Goal: Information Seeking & Learning: Learn about a topic

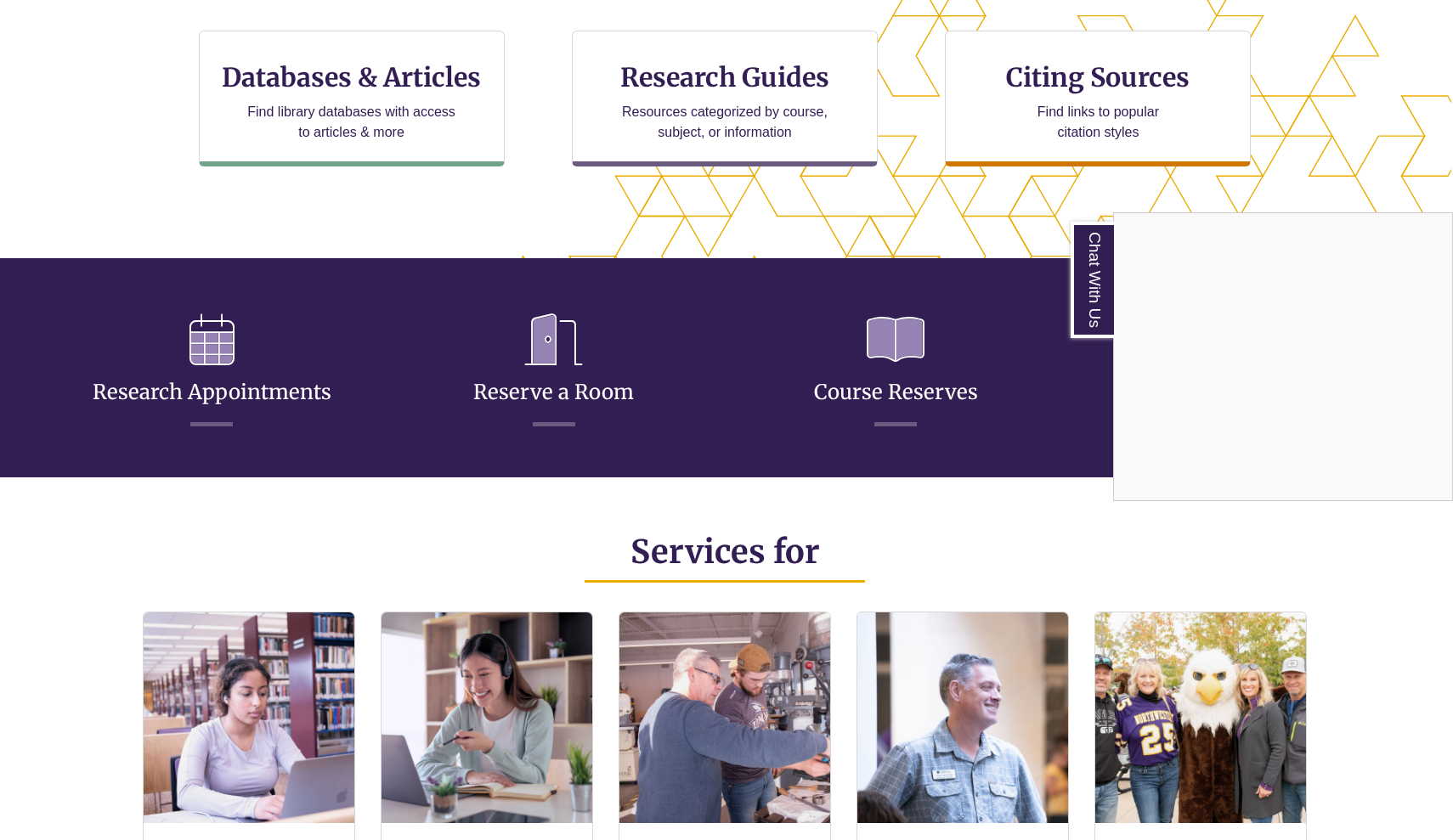
scroll to position [591, 2]
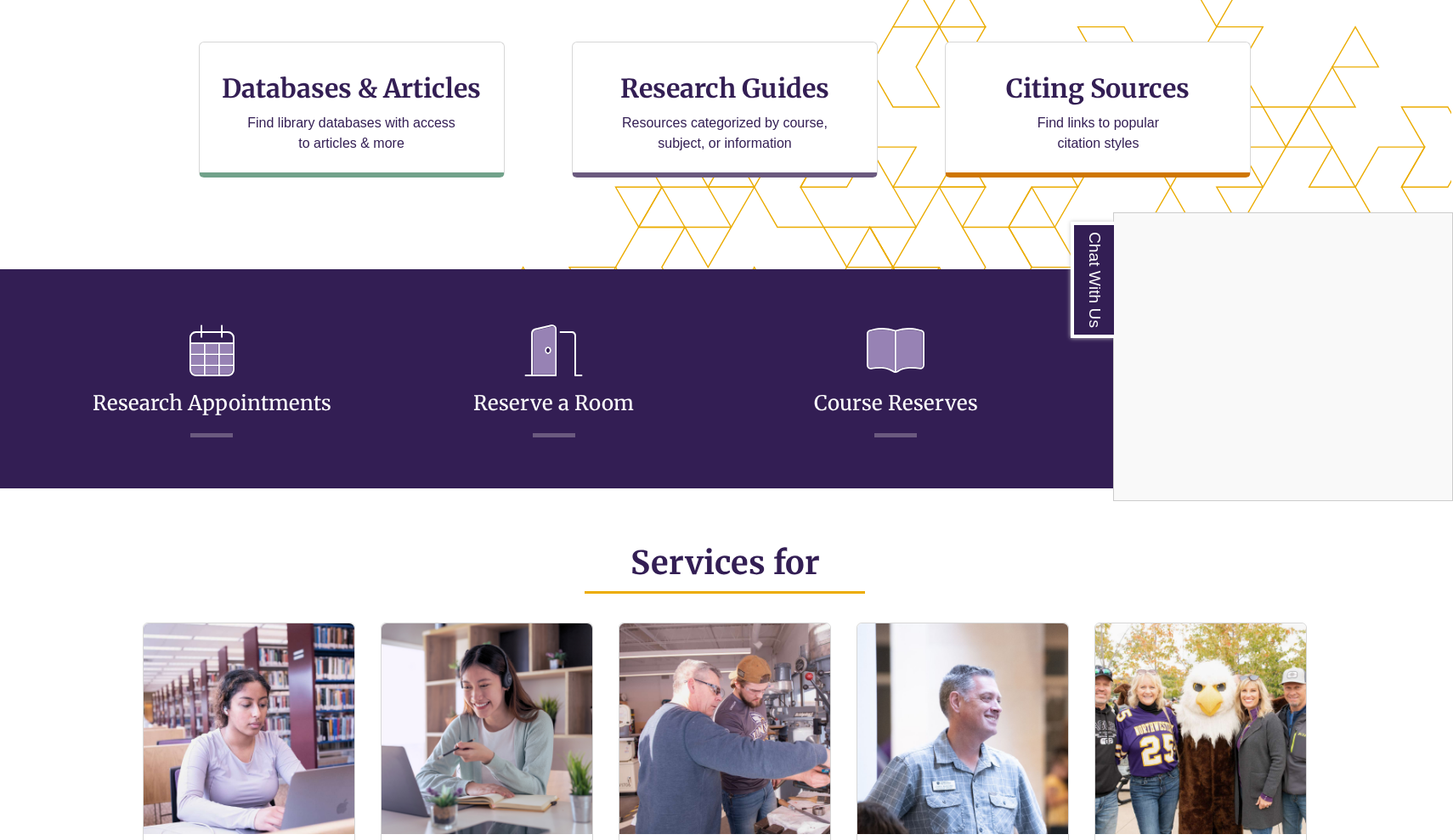
click at [403, 95] on div "Chat With Us" at bounding box center [726, 420] width 1453 height 840
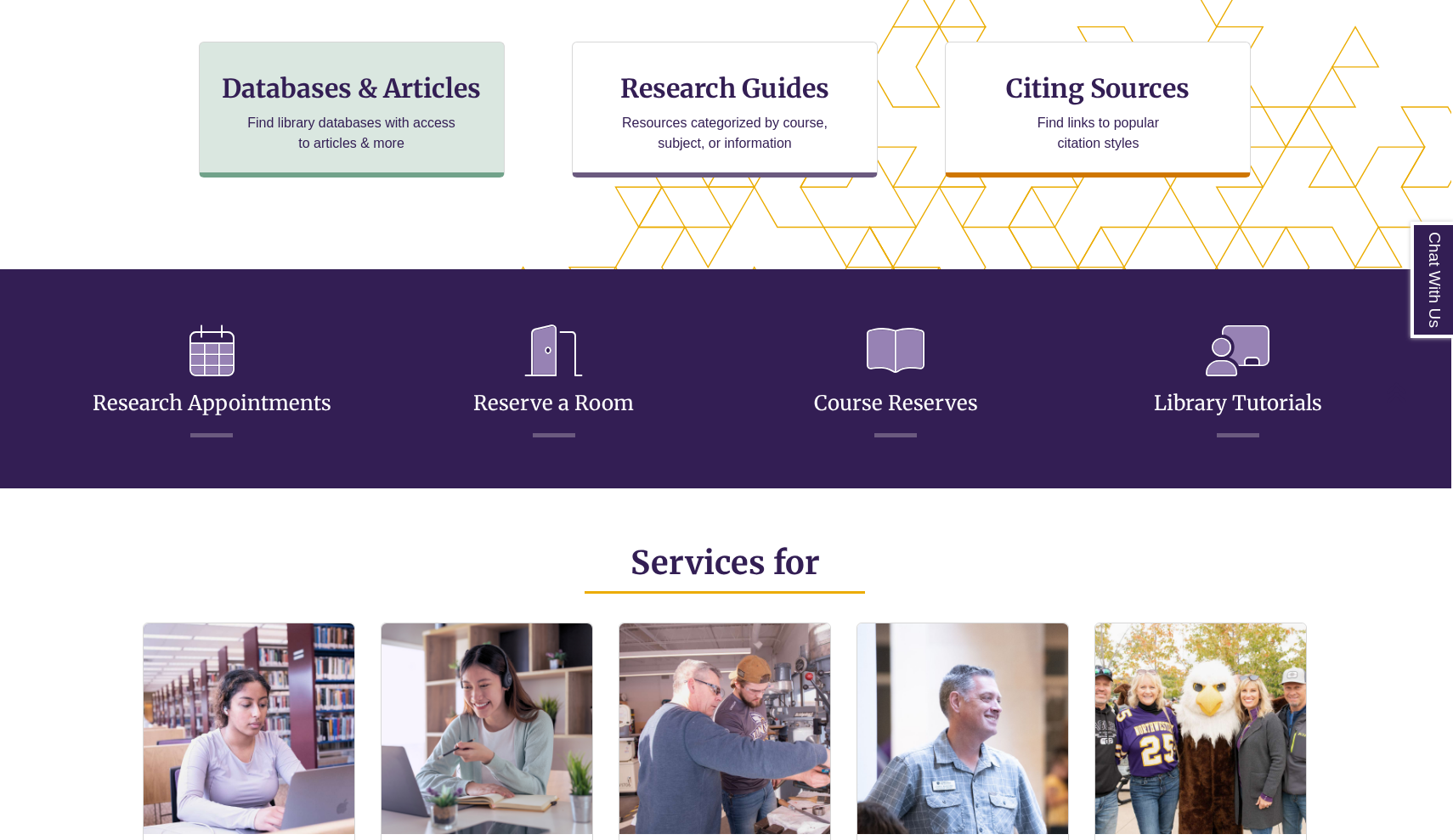
click at [336, 104] on div "Databases & Articles Find library databases with access to articles & more" at bounding box center [351, 110] width 306 height 136
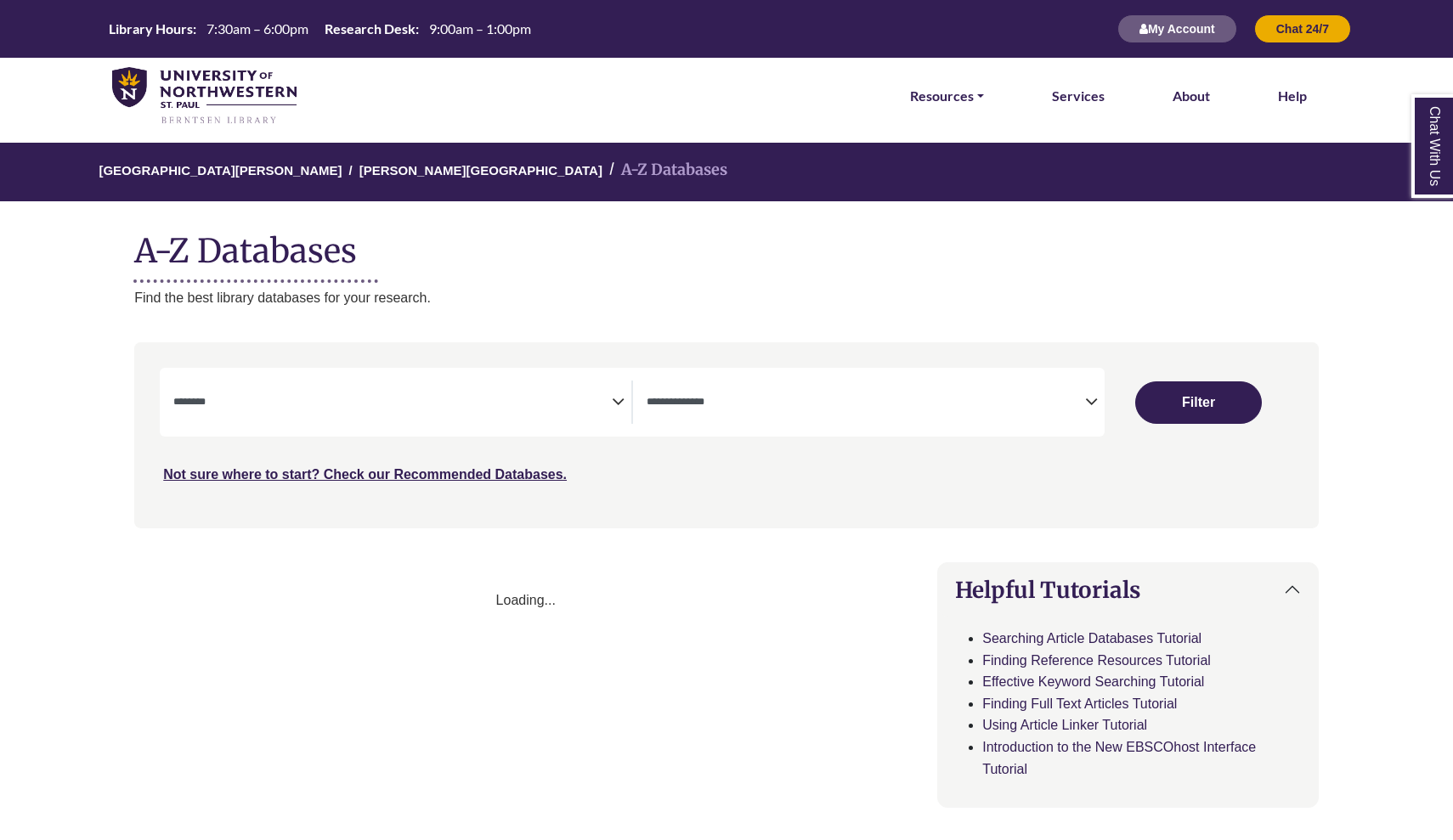
select select "Database Subject Filter"
select select "Database Types Filter"
select select "Database Subject Filter"
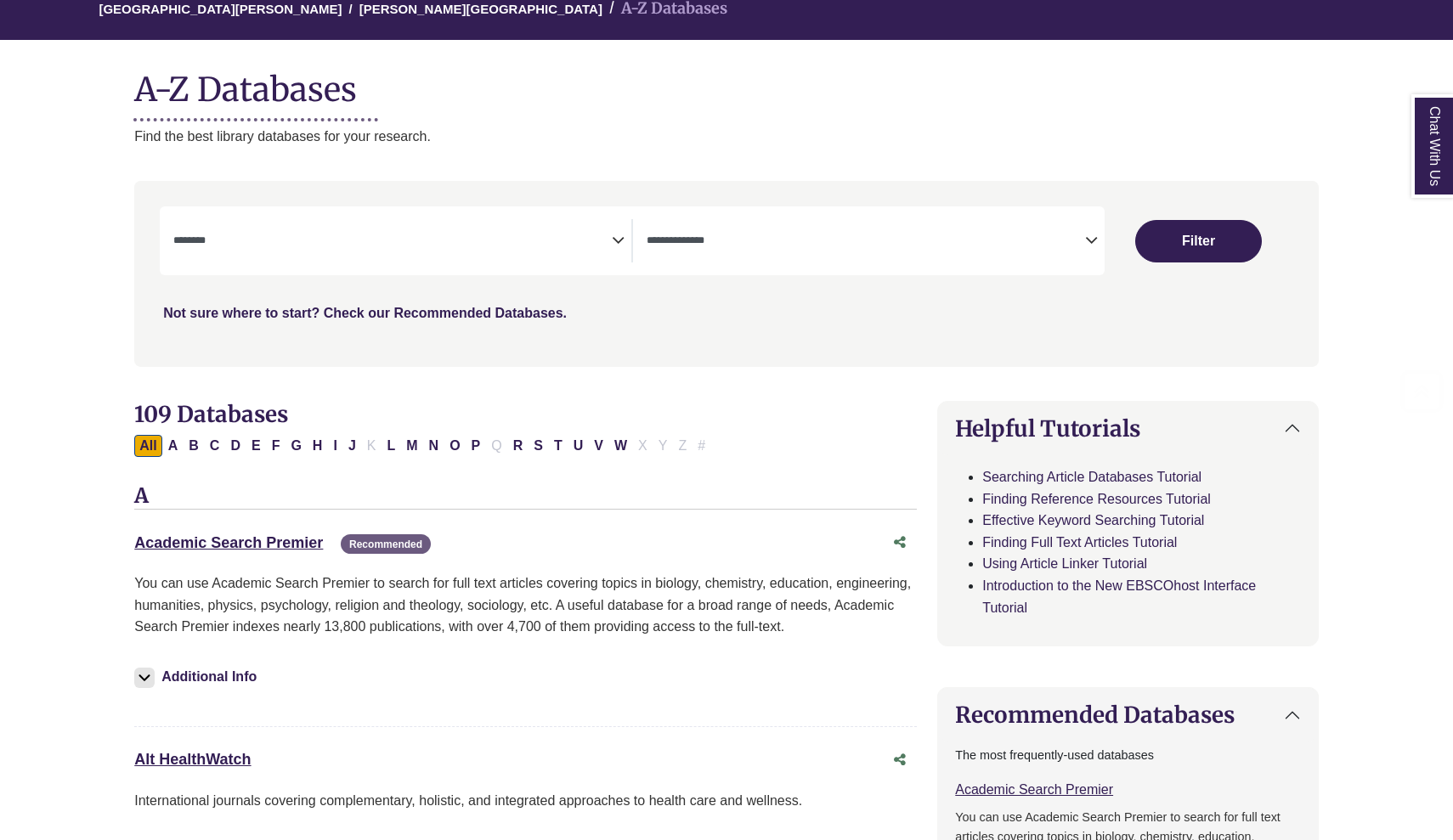
scroll to position [167, 0]
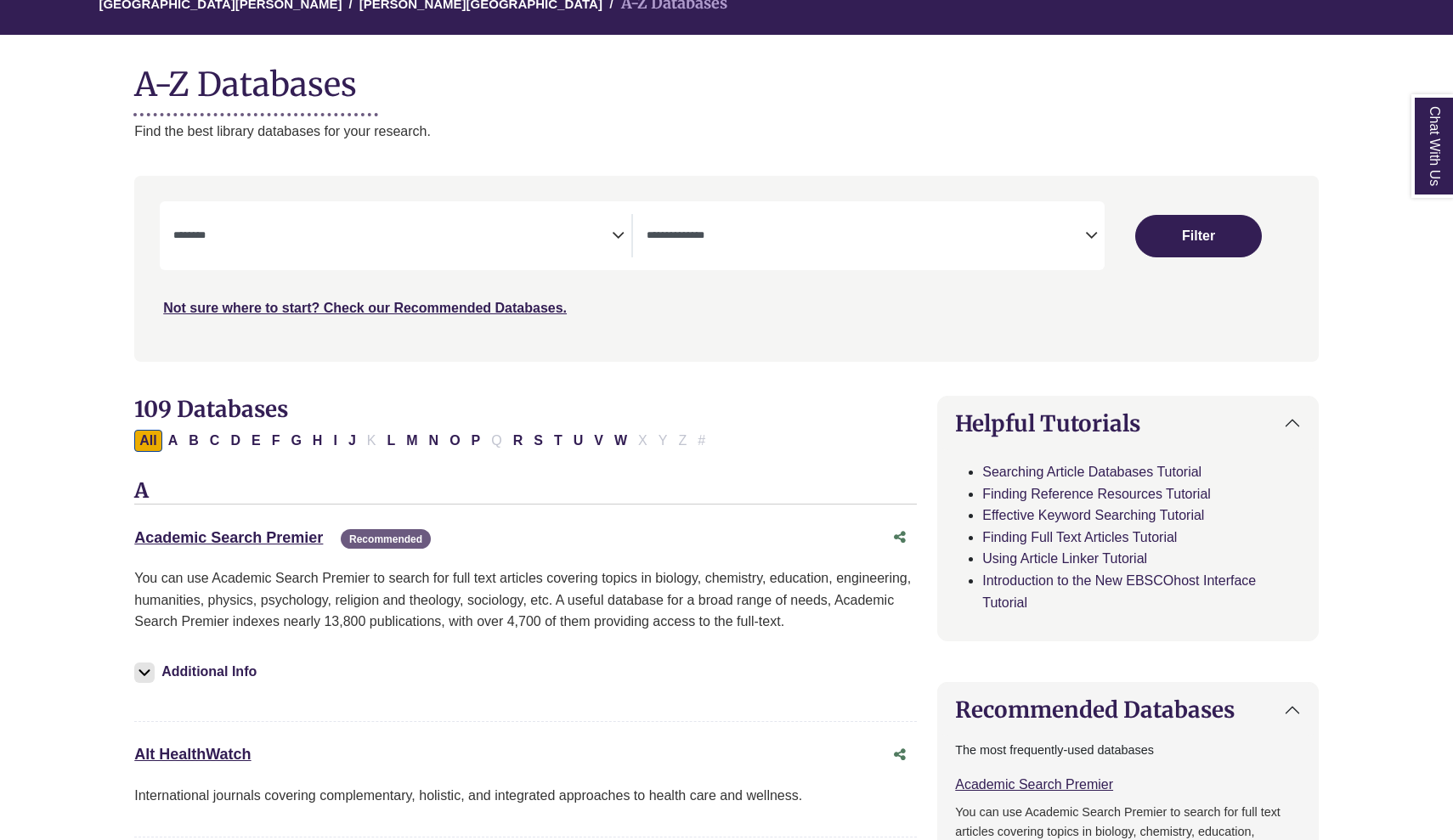
click at [201, 395] on span "109 Databases" at bounding box center [211, 408] width 153 height 28
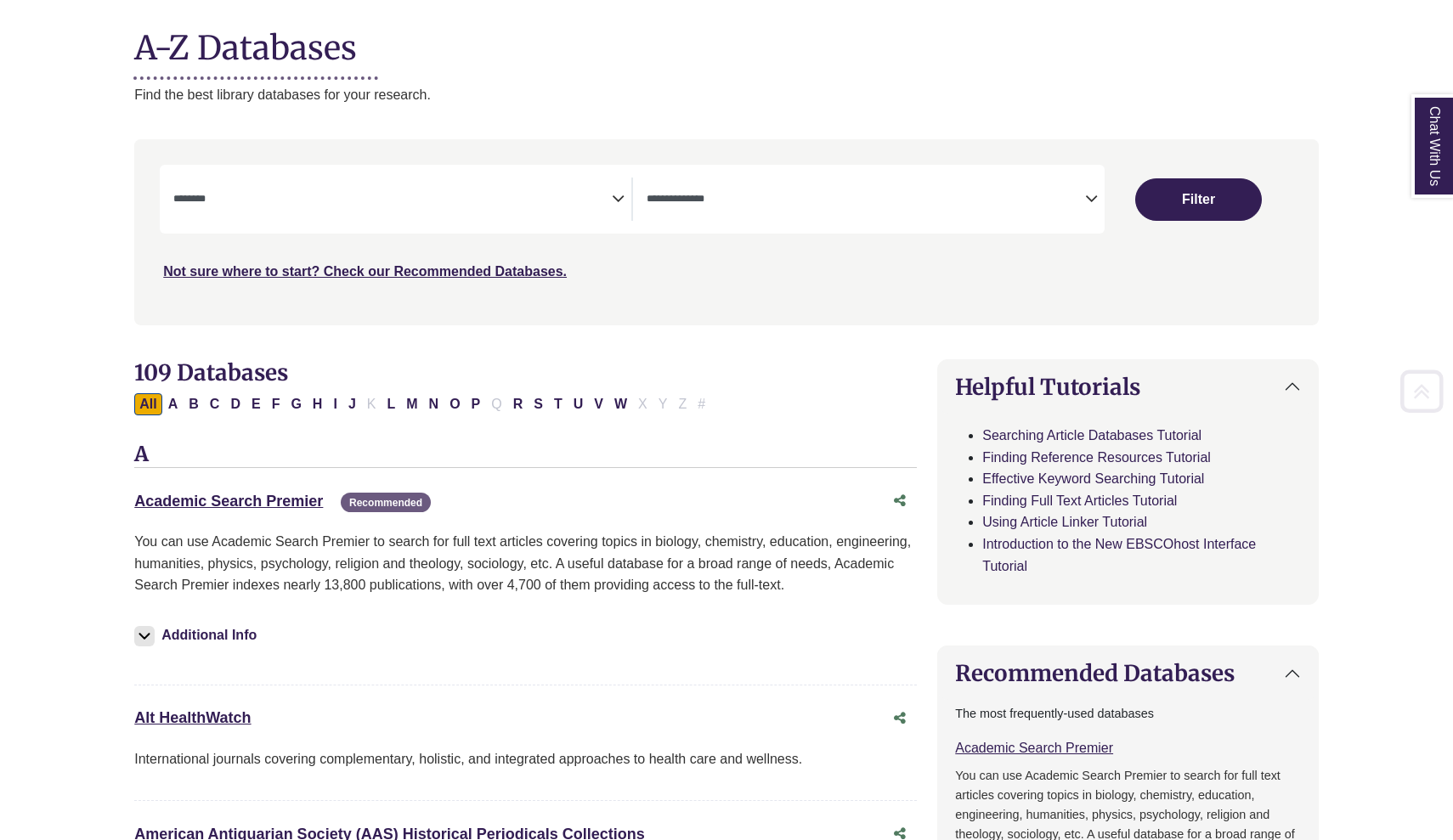
scroll to position [207, 0]
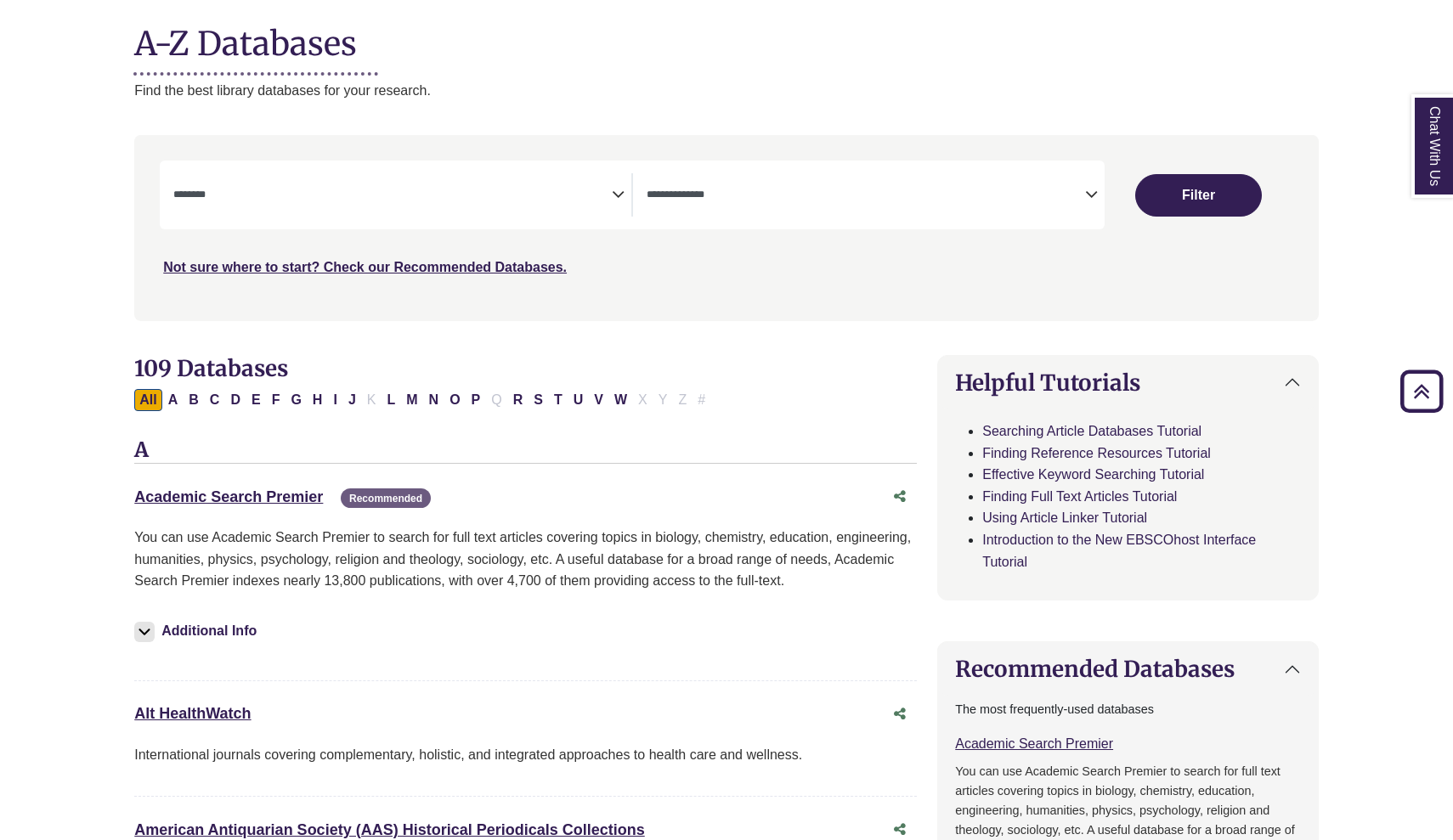
click at [1089, 186] on icon "Search filters" at bounding box center [1092, 192] width 12 height 26
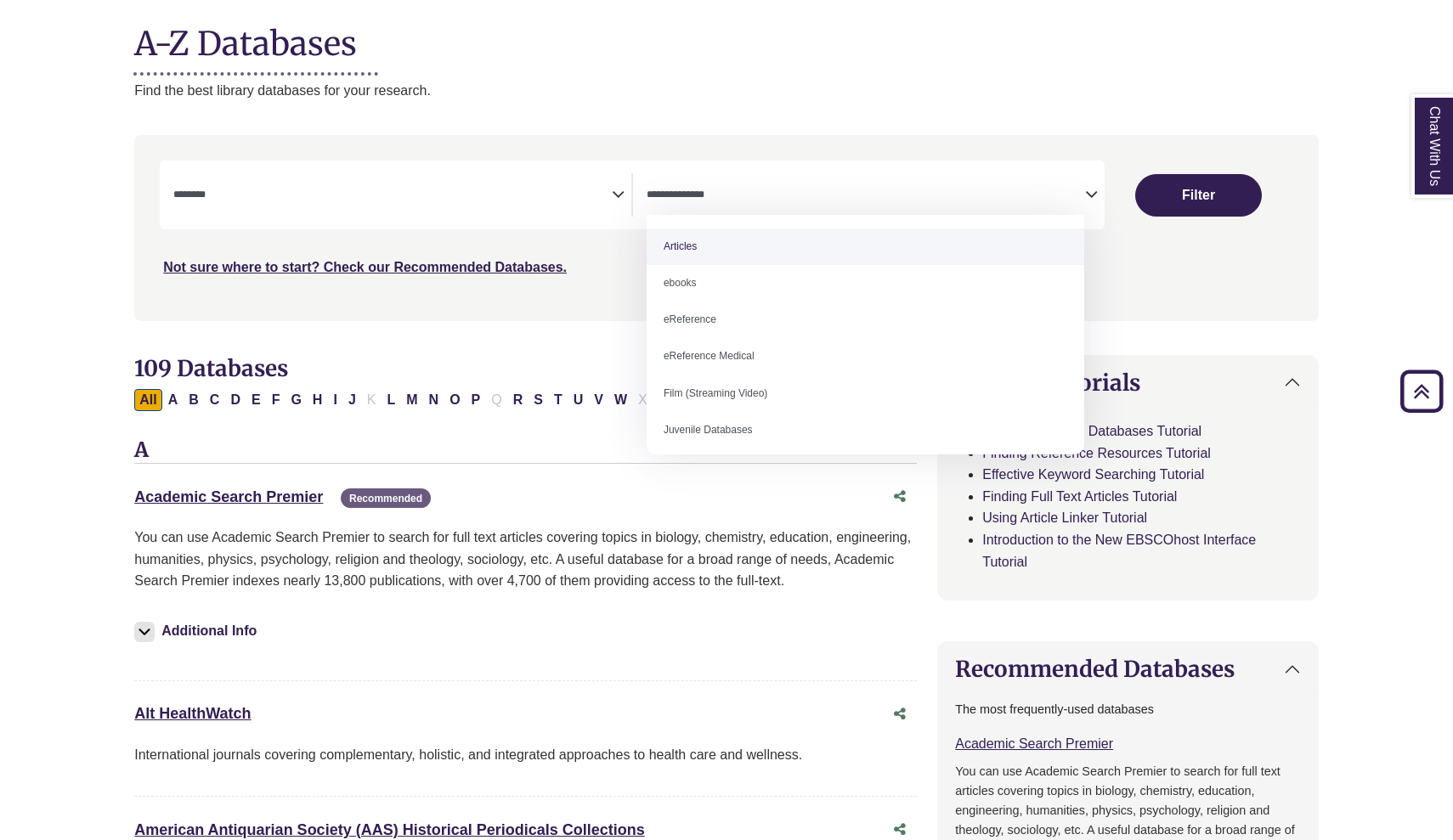
select select "*****"
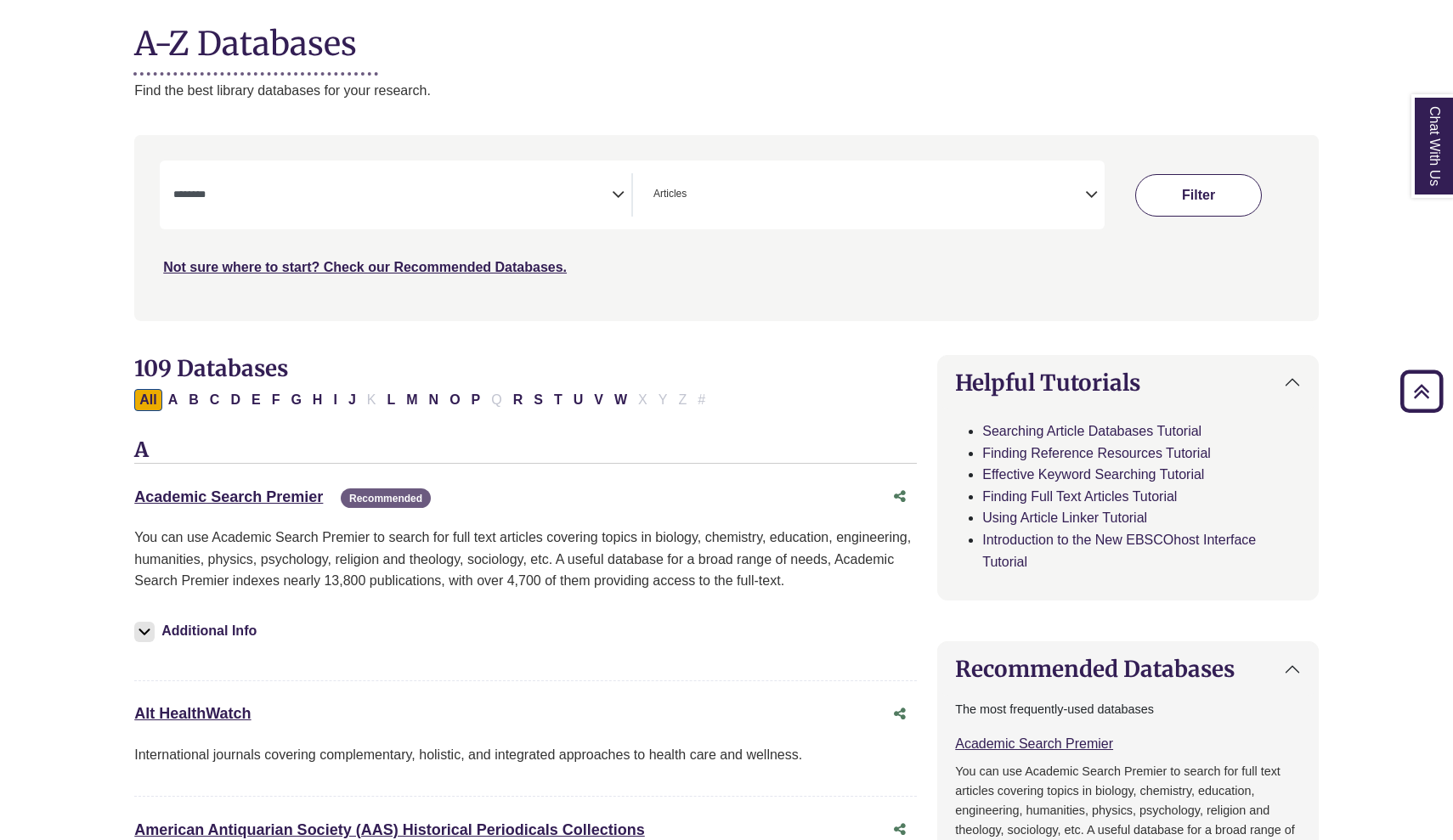
click at [1222, 194] on button "Filter" at bounding box center [1199, 195] width 127 height 43
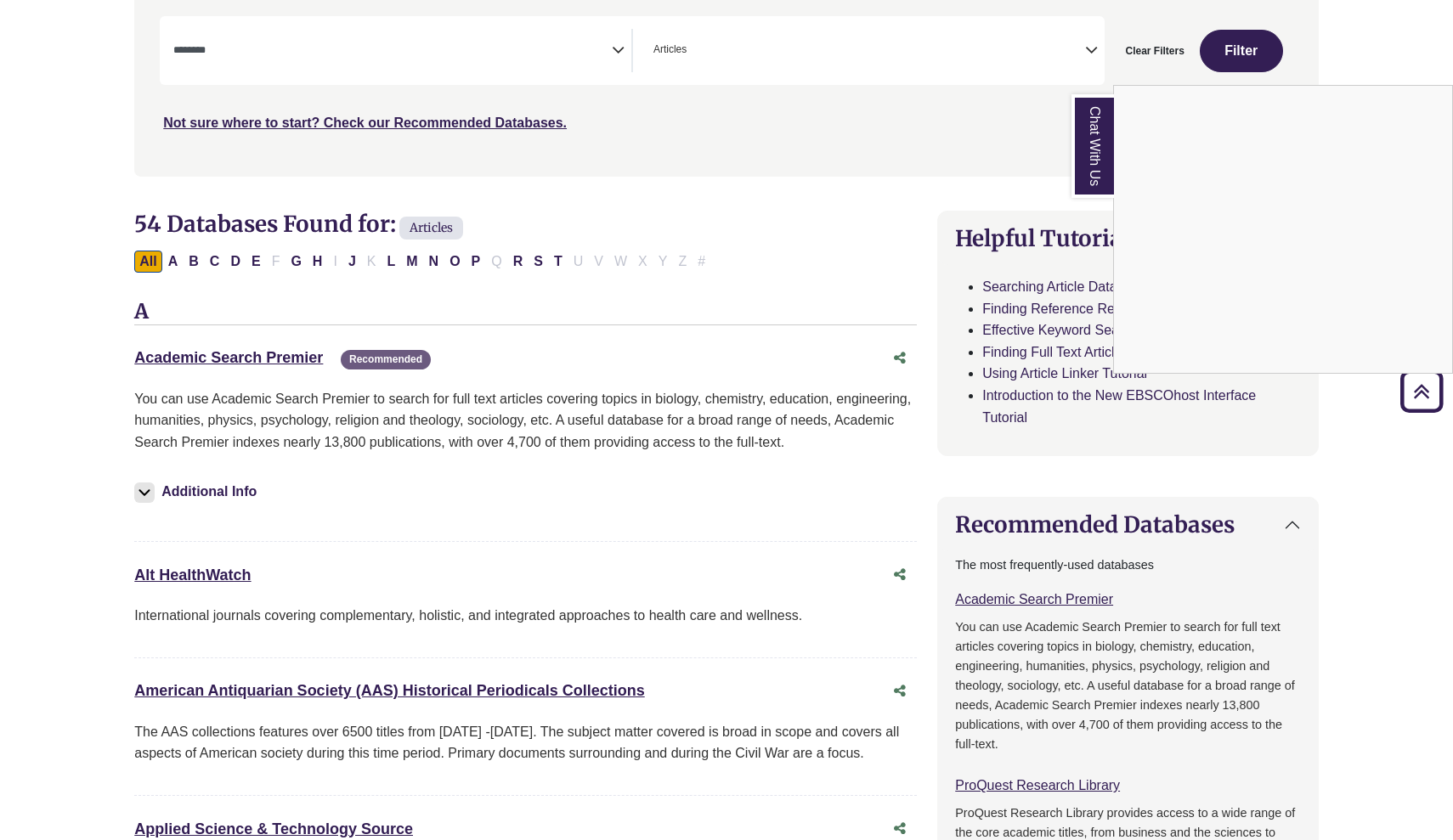
scroll to position [339, 0]
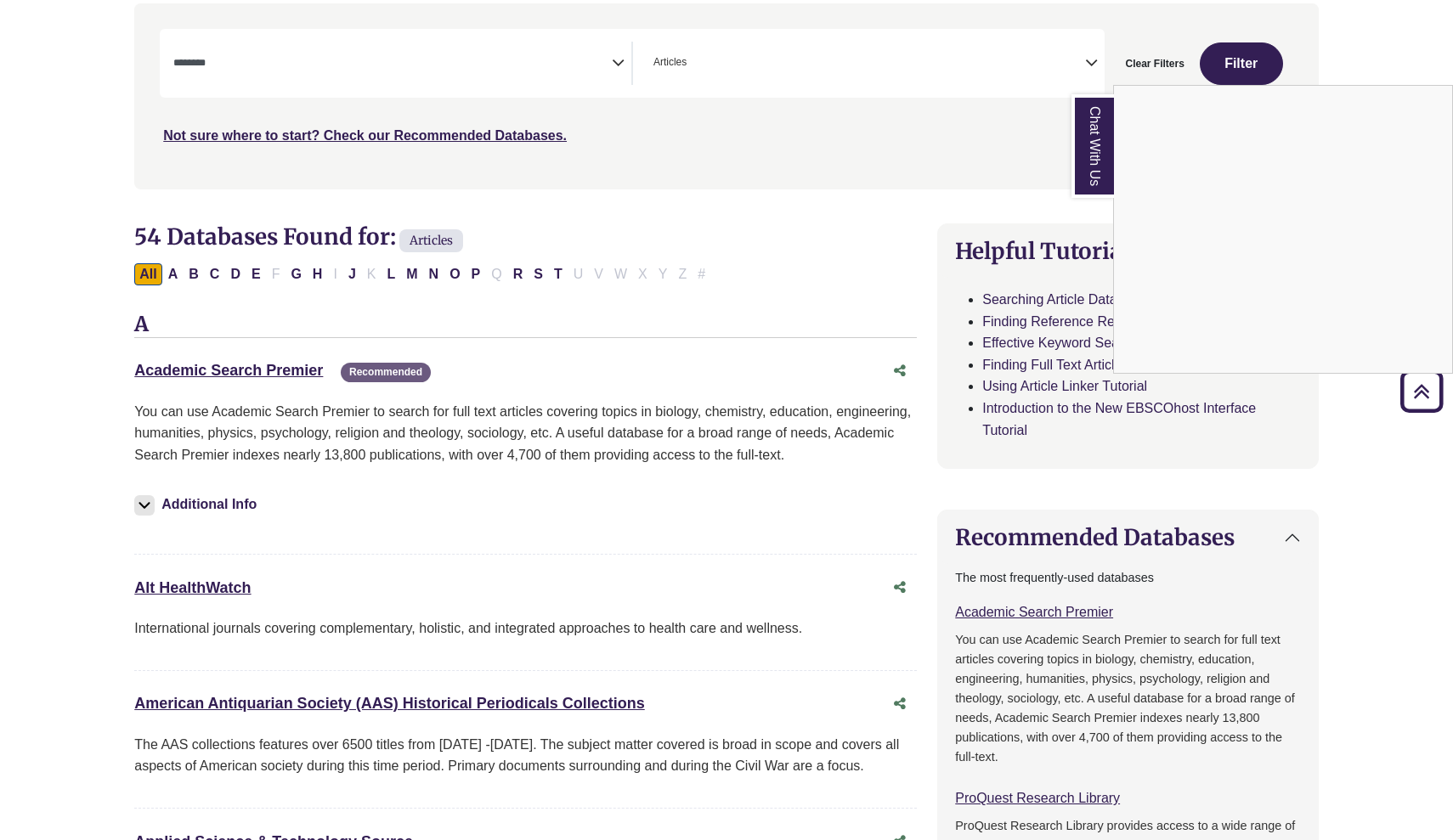
click at [615, 58] on div "Chat With Us" at bounding box center [726, 420] width 1453 height 840
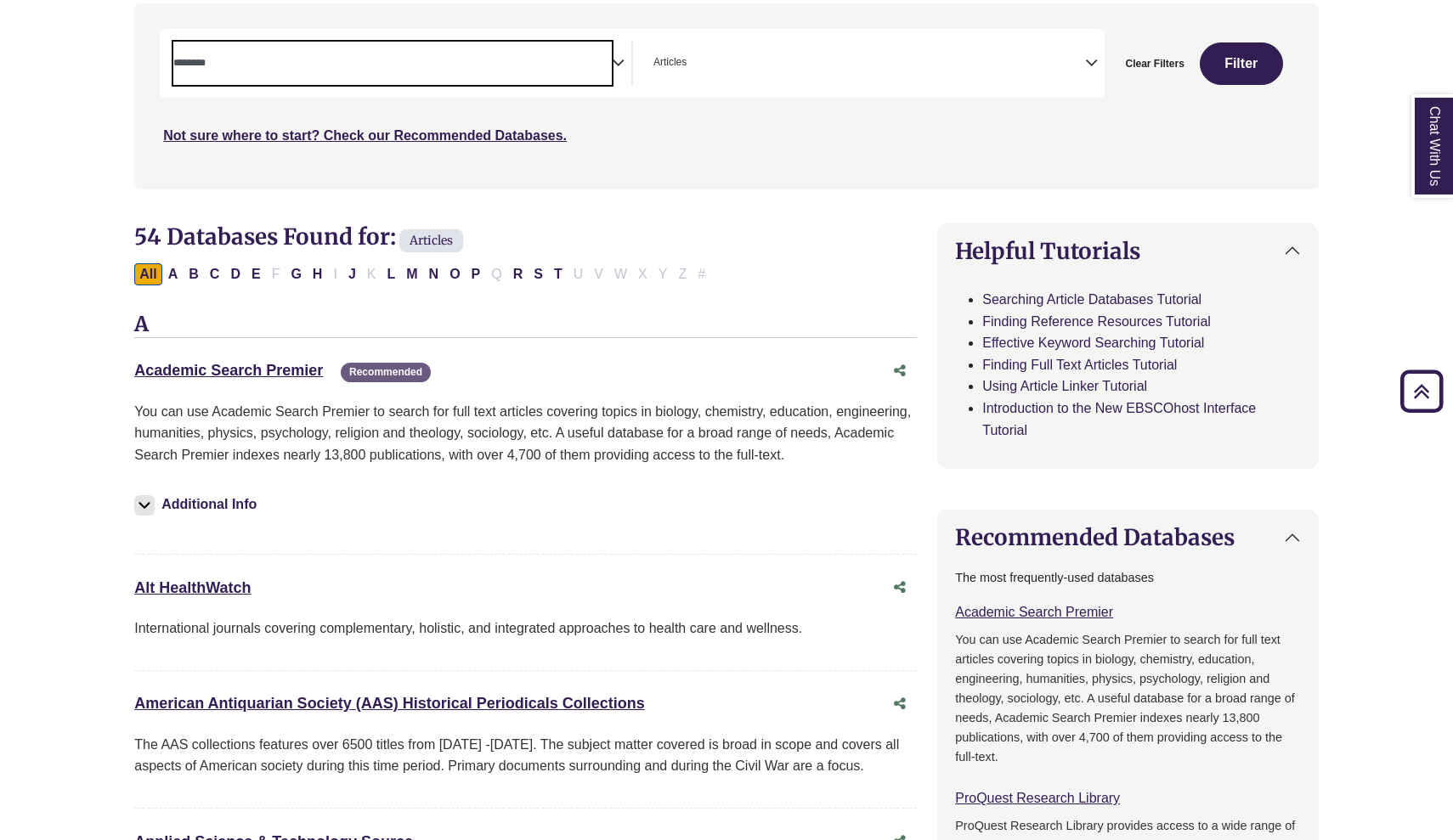
click at [611, 58] on textarea "Search" at bounding box center [392, 64] width 439 height 13
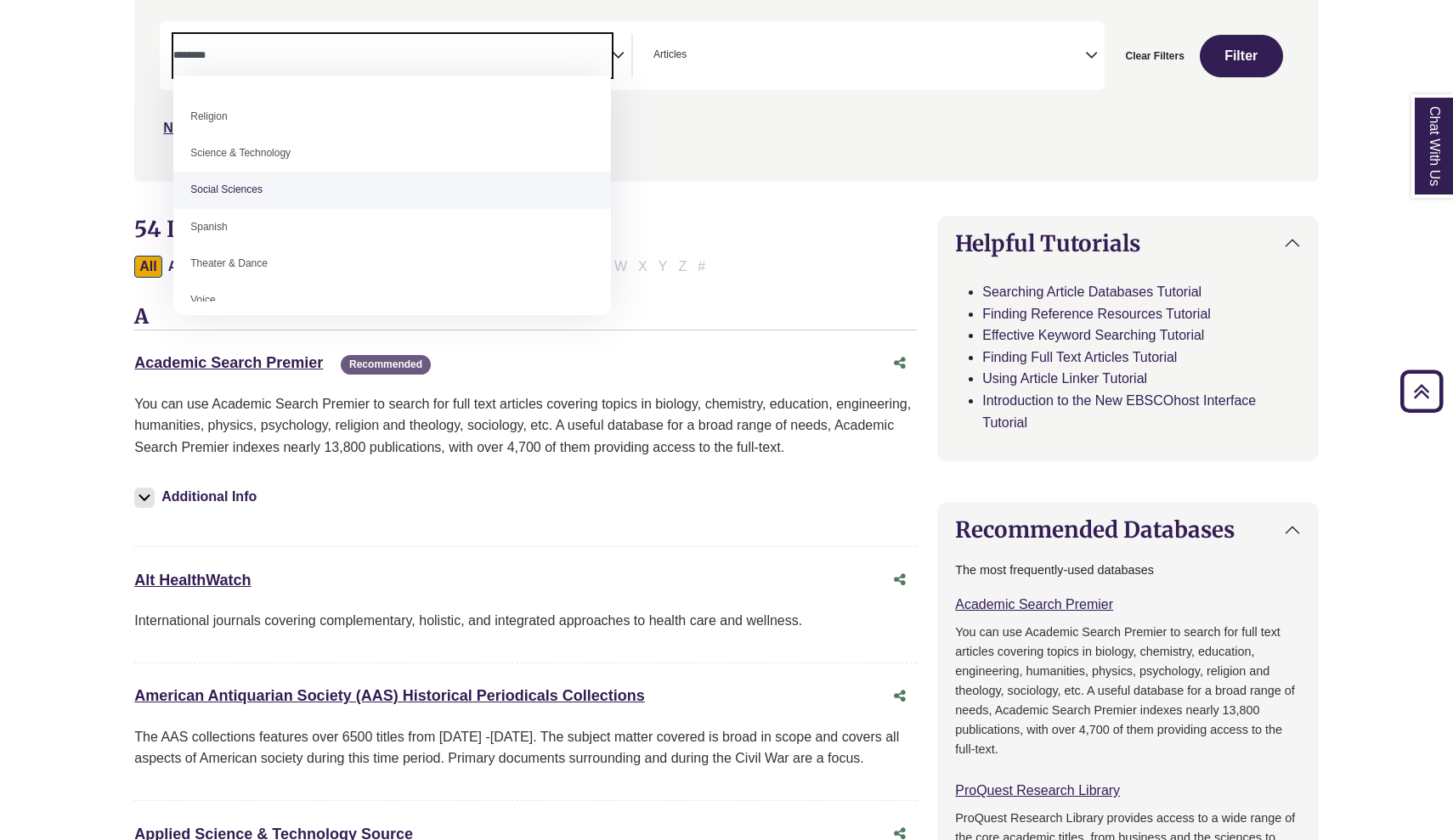
scroll to position [1413, 0]
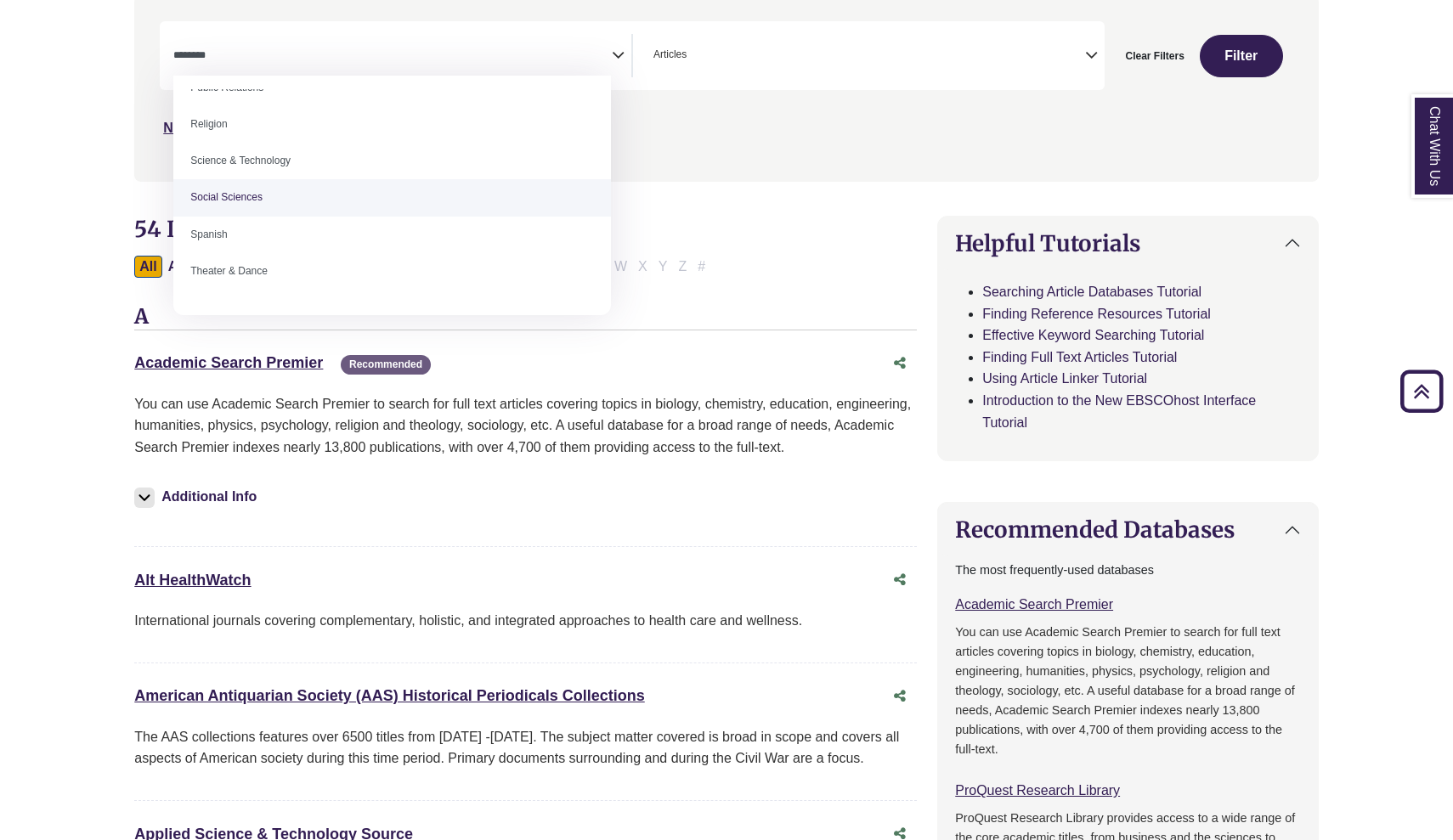
select select "******"
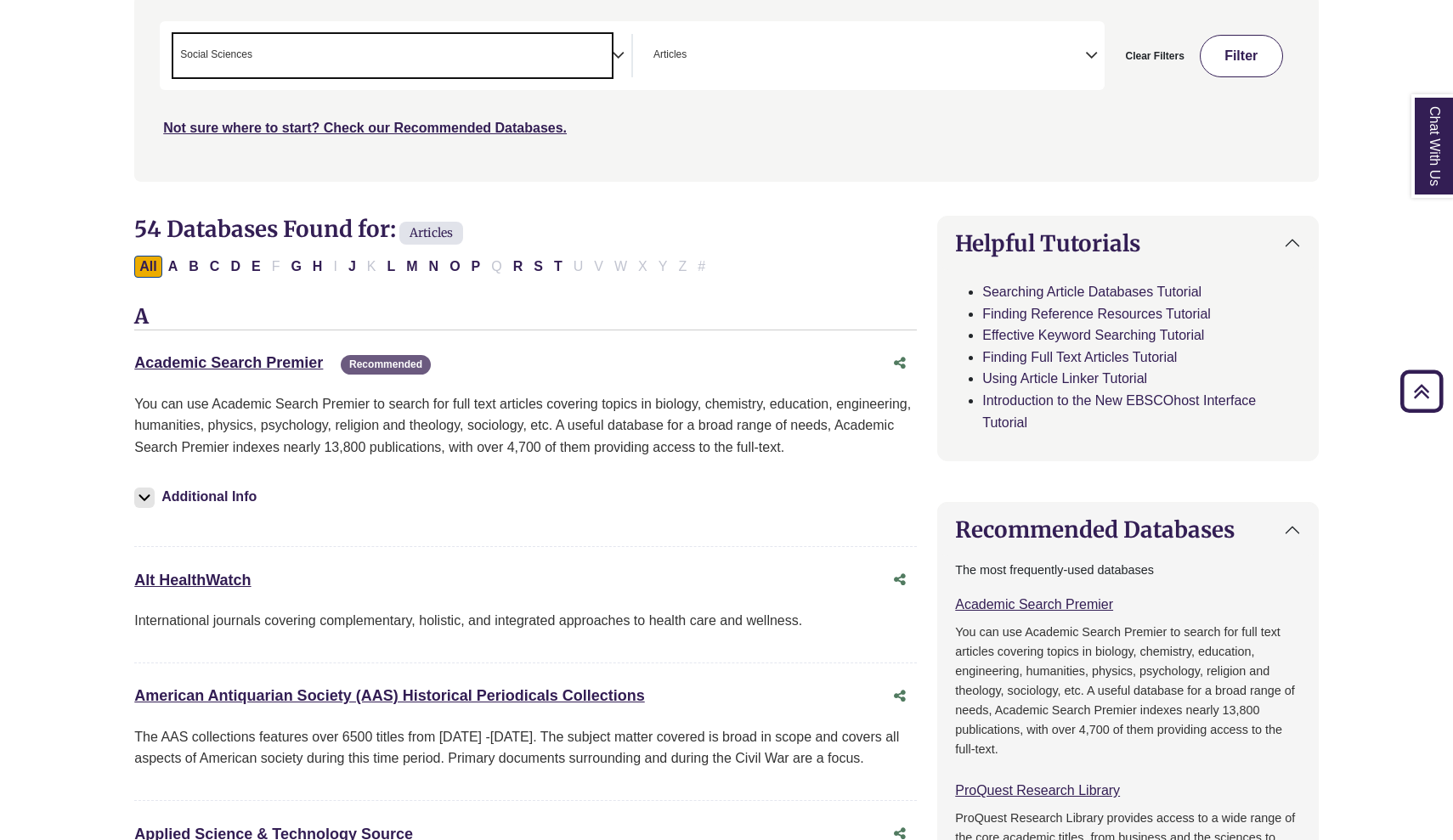
click at [1249, 56] on button "Filter" at bounding box center [1241, 56] width 83 height 43
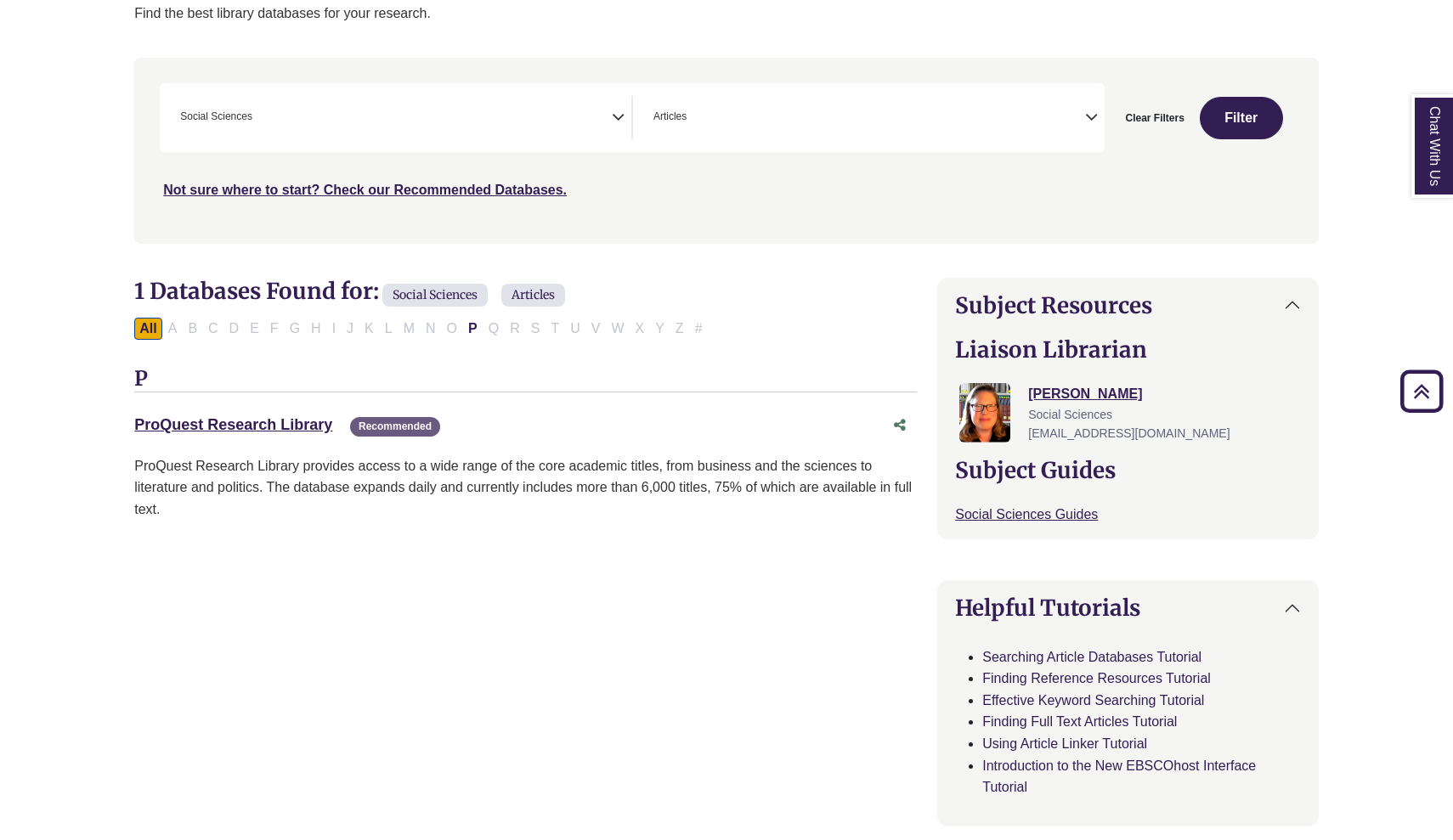
scroll to position [290, 0]
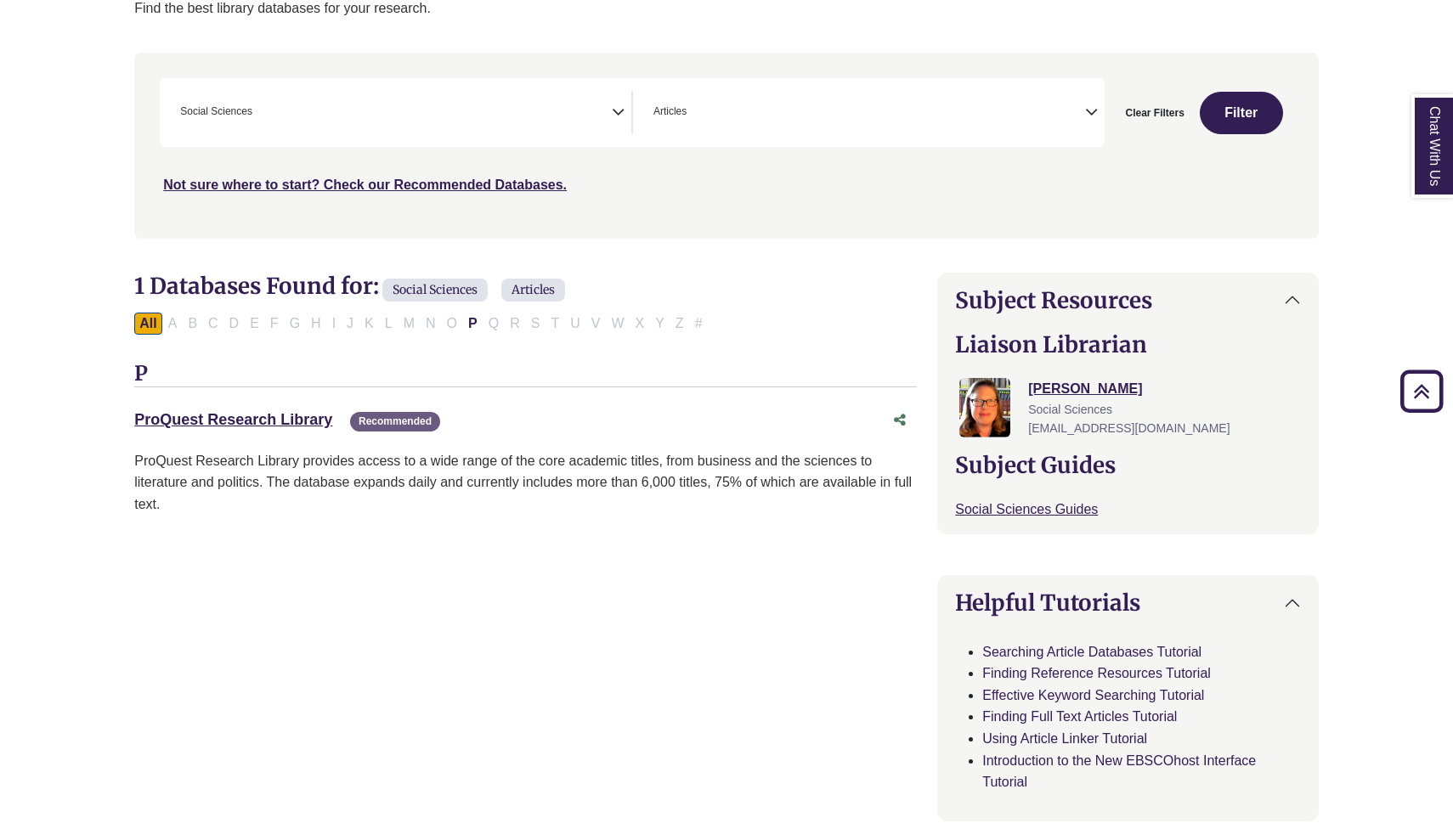
click at [613, 111] on icon "Search filters" at bounding box center [618, 110] width 12 height 26
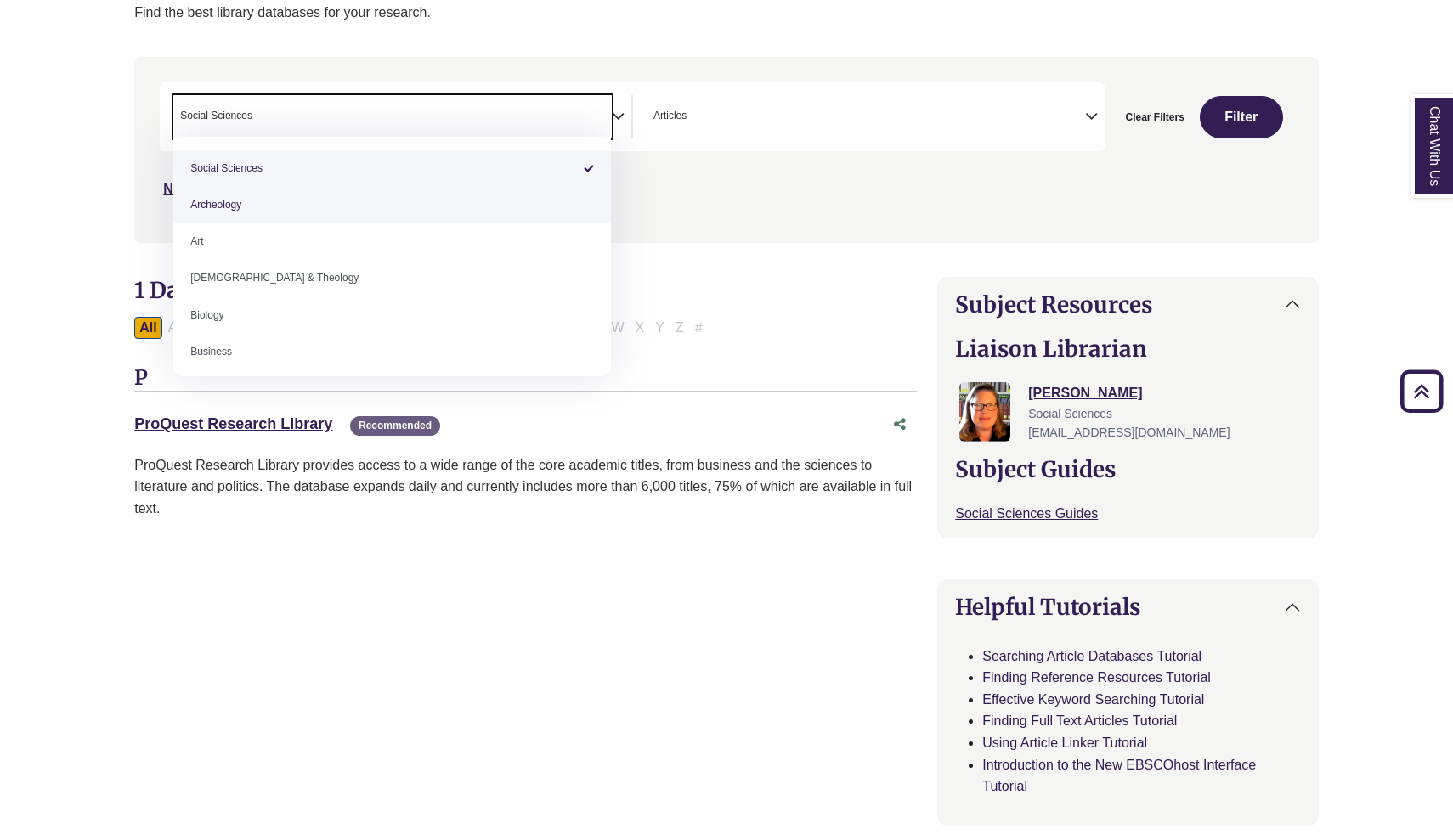
scroll to position [296, 0]
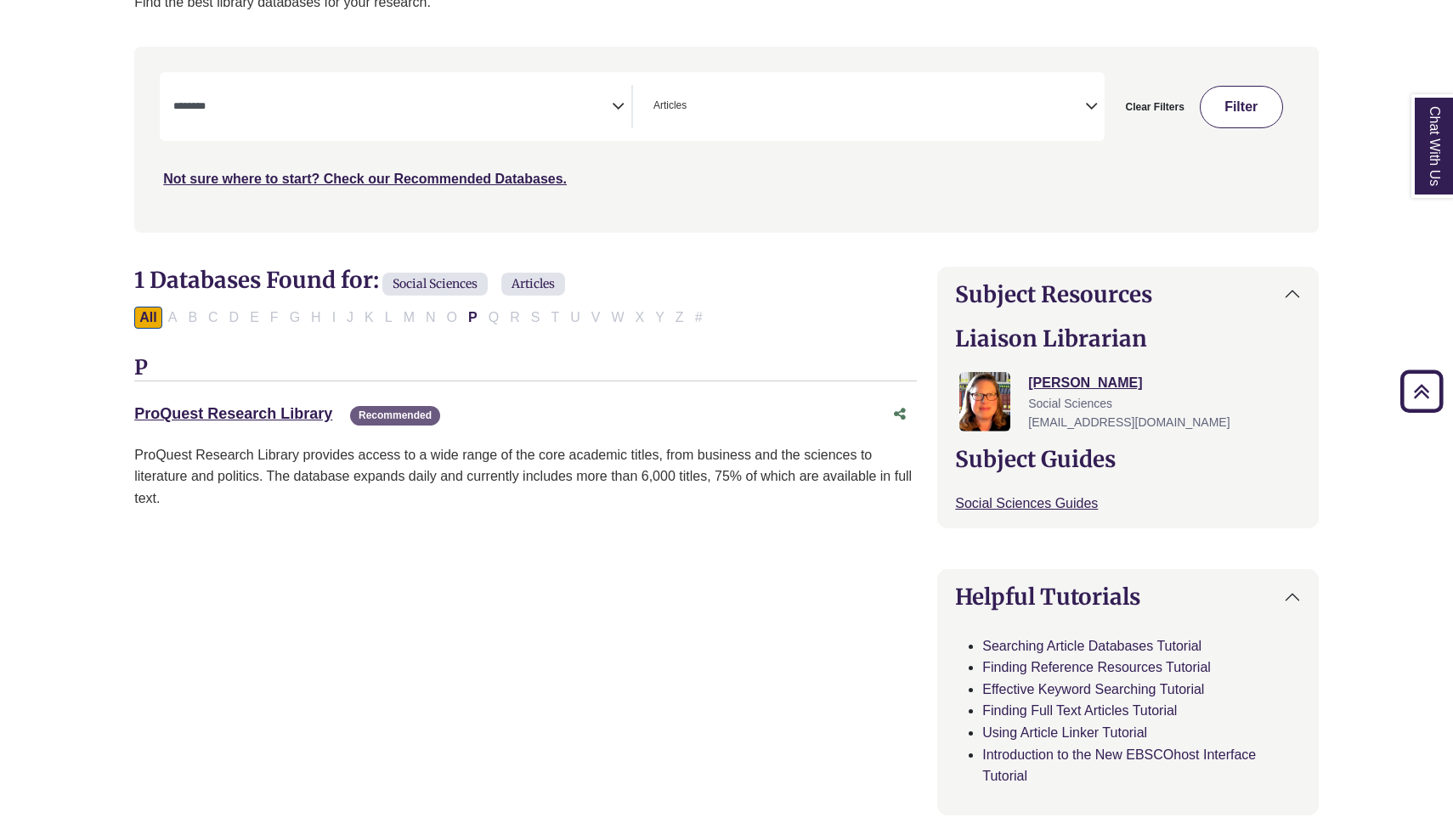
click at [1241, 88] on button "Filter" at bounding box center [1241, 107] width 83 height 43
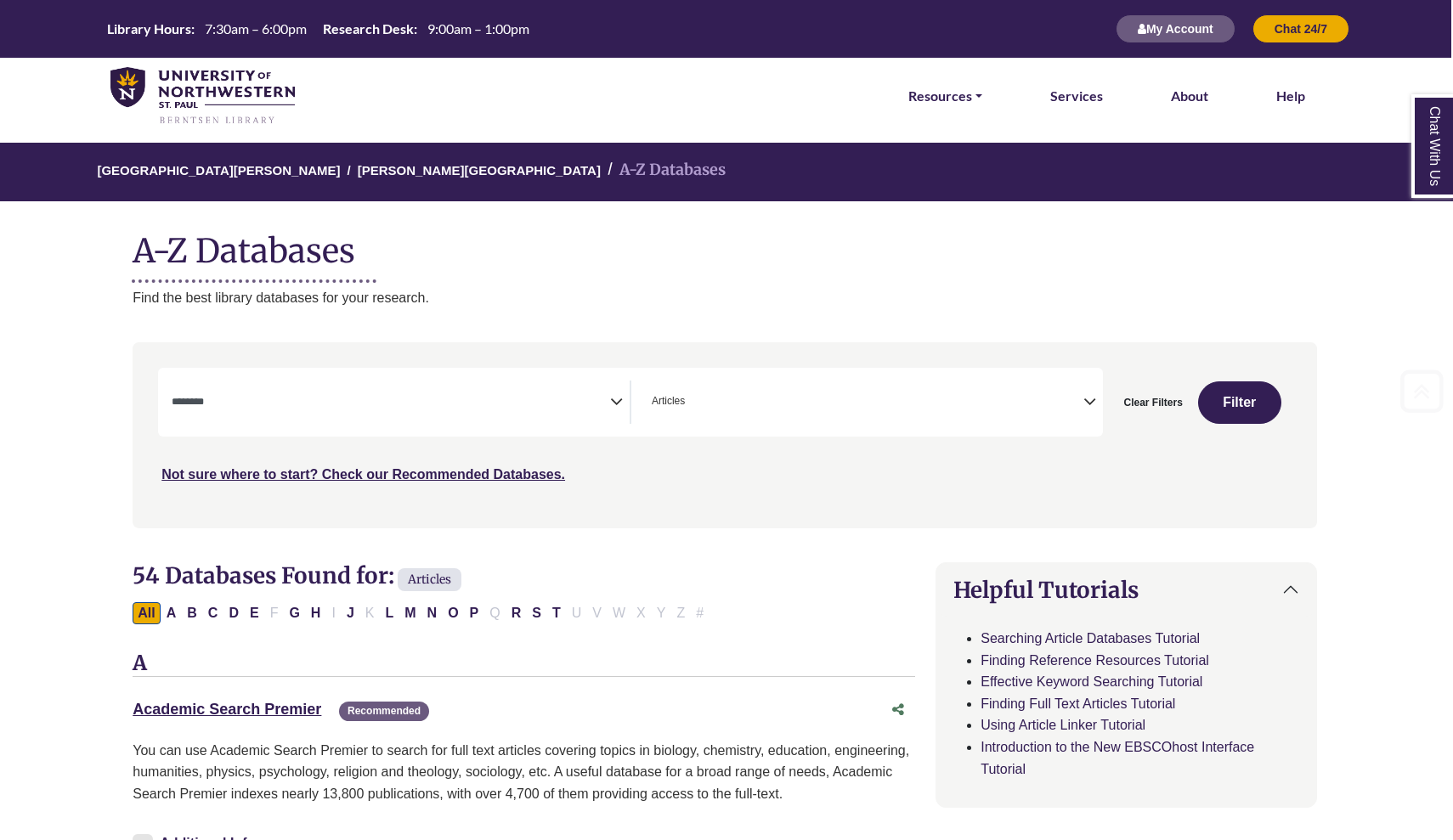
scroll to position [0, 2]
click at [617, 399] on icon "Search filters" at bounding box center [616, 399] width 12 height 26
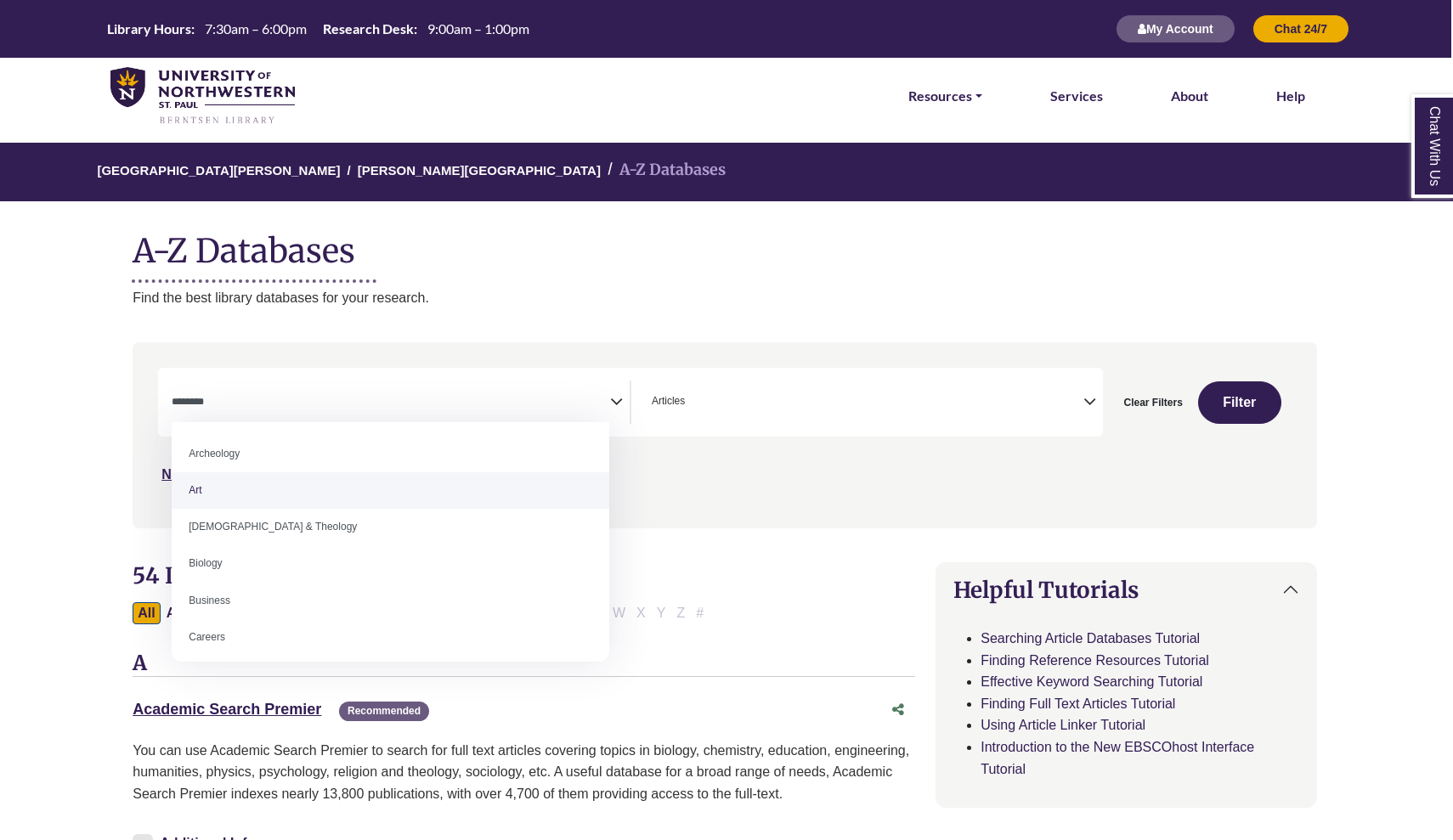
select select "*****"
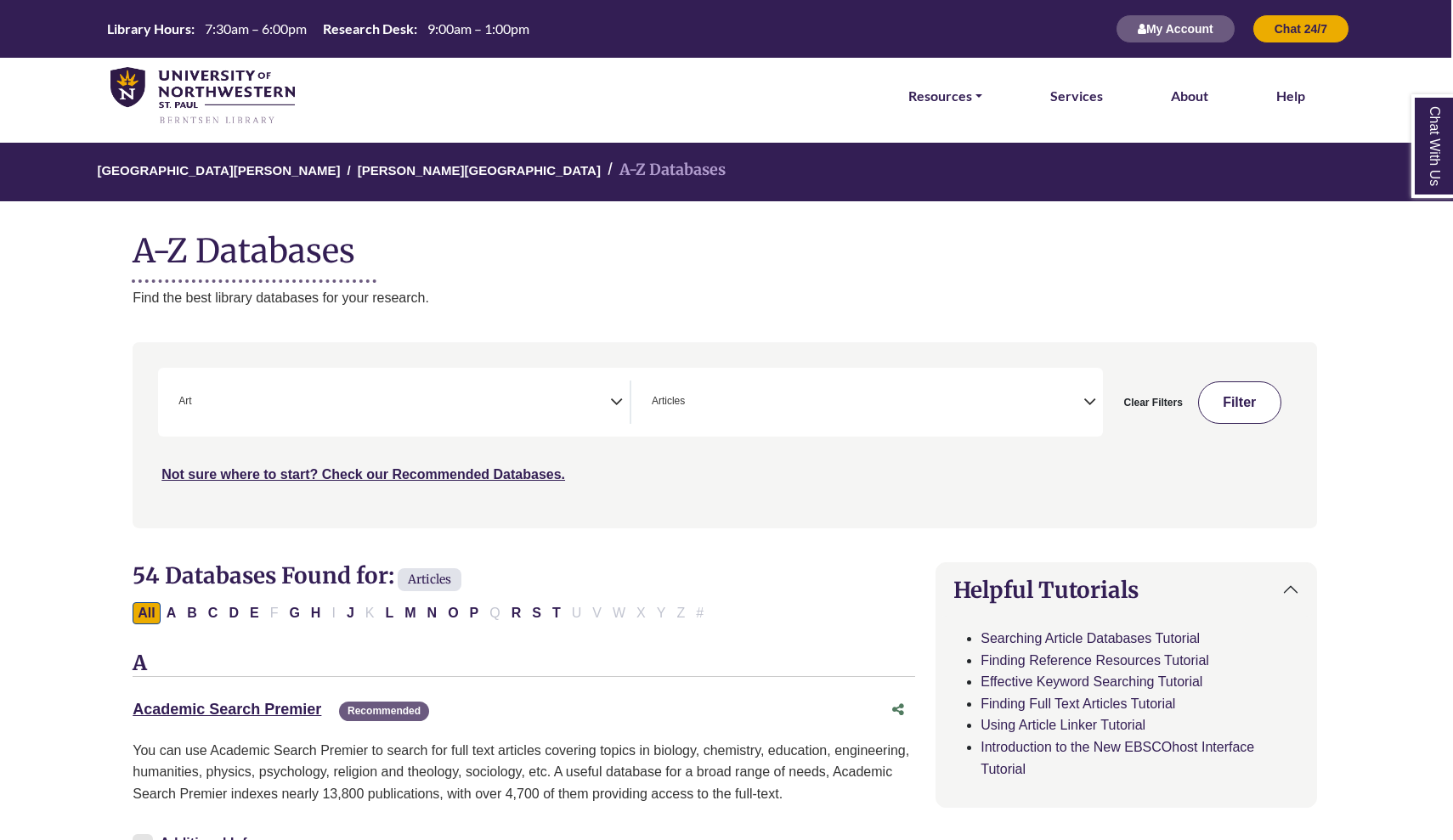
click at [1244, 407] on button "Filter" at bounding box center [1239, 403] width 83 height 43
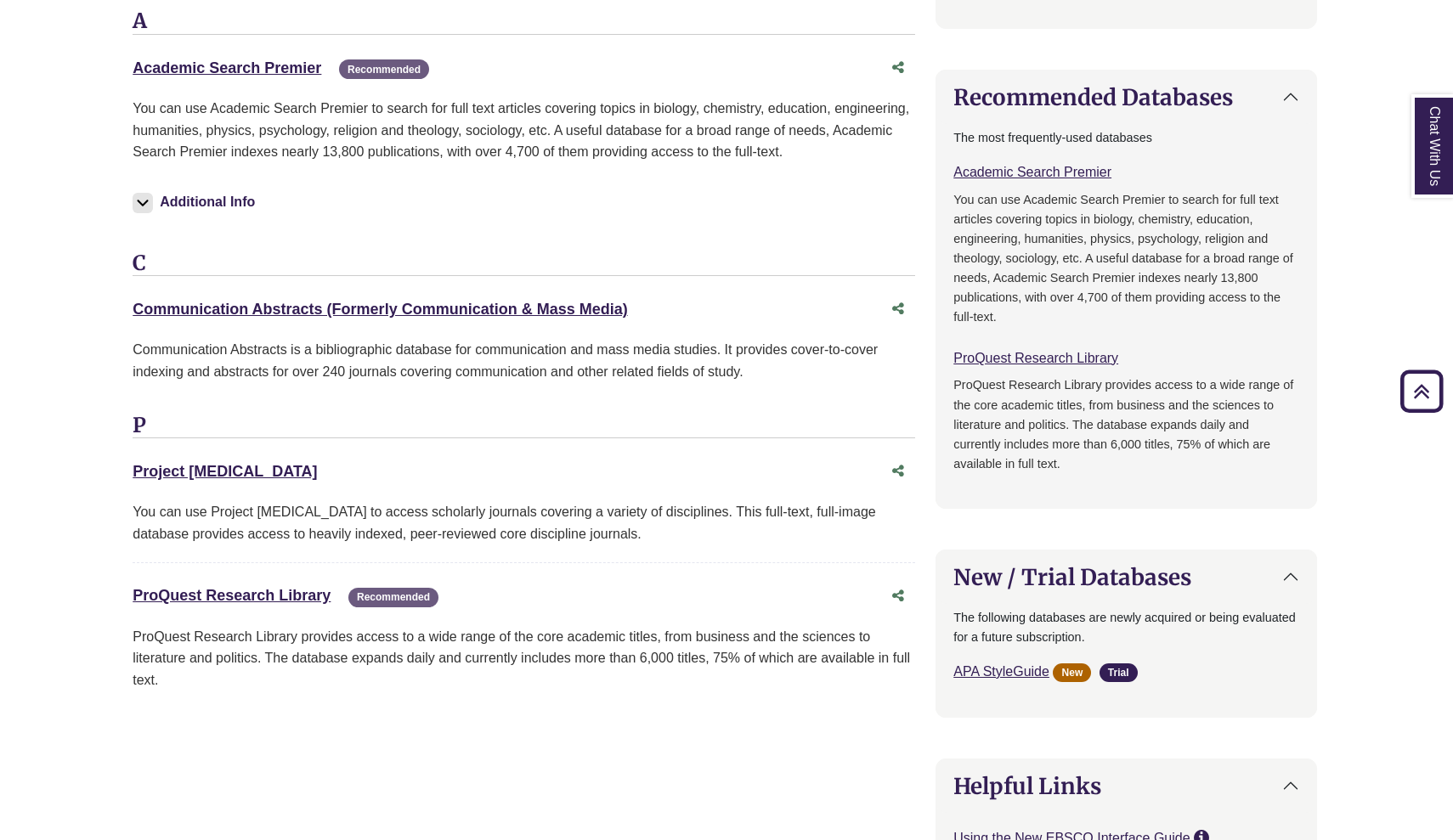
scroll to position [1083, 2]
click at [689, 387] on div "Communication Abstracts (Formerly Communication & Mass Media) This link opens i…" at bounding box center [524, 352] width 783 height 119
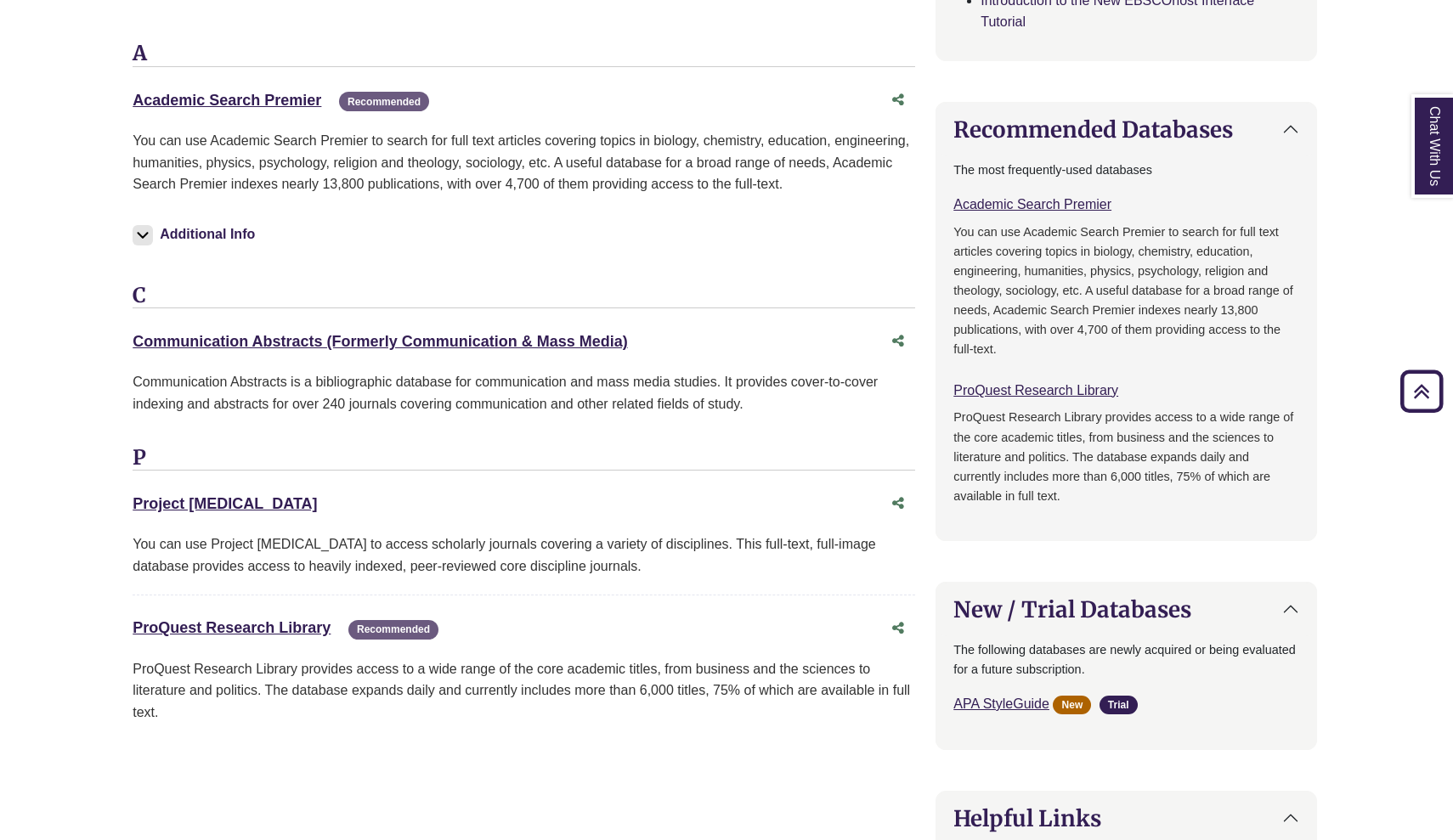
scroll to position [1053, 2]
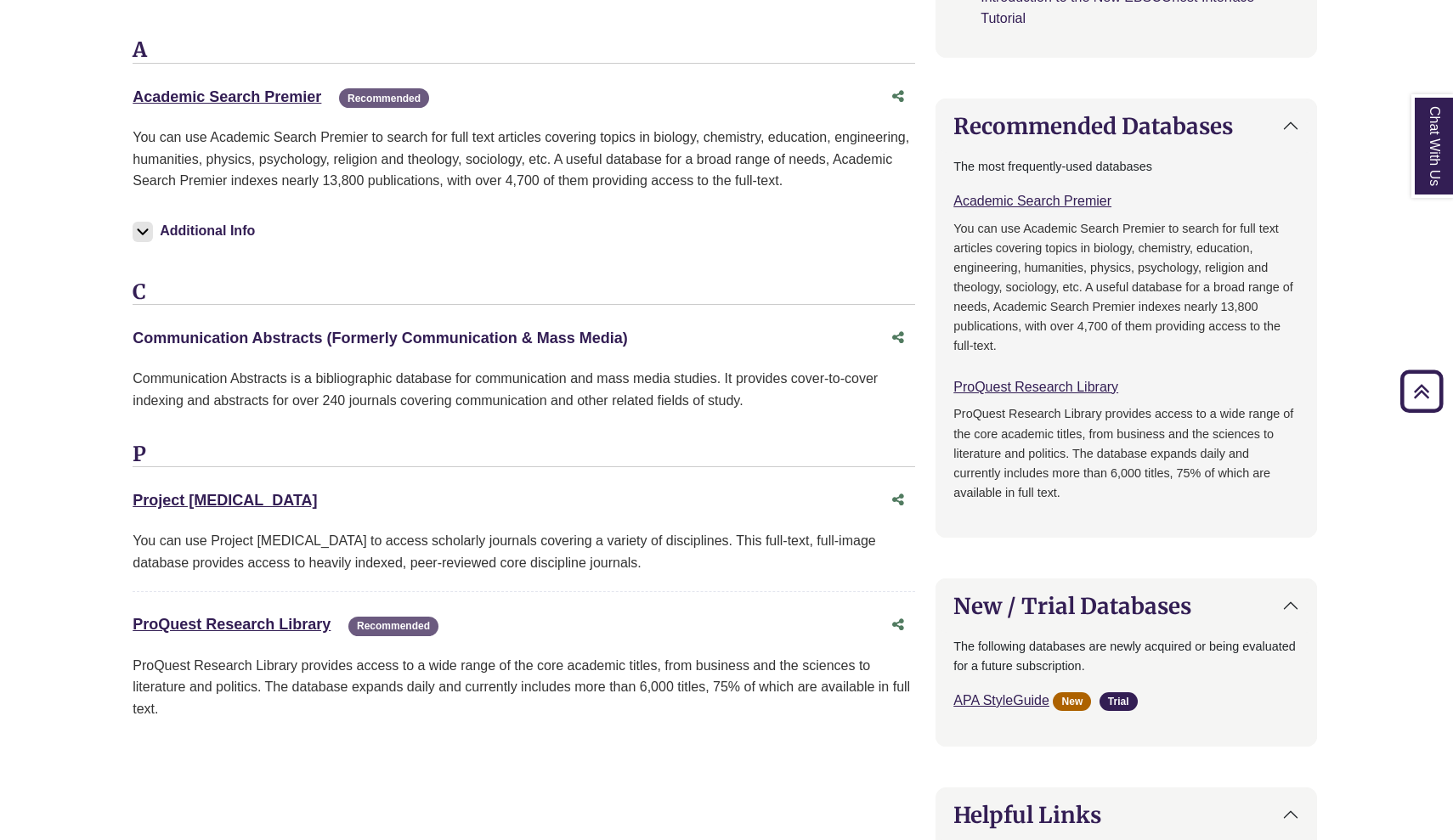
click at [412, 332] on link "Communication Abstracts (Formerly Communication & Mass Media) This link opens i…" at bounding box center [380, 338] width 495 height 17
